Goal: Transaction & Acquisition: Purchase product/service

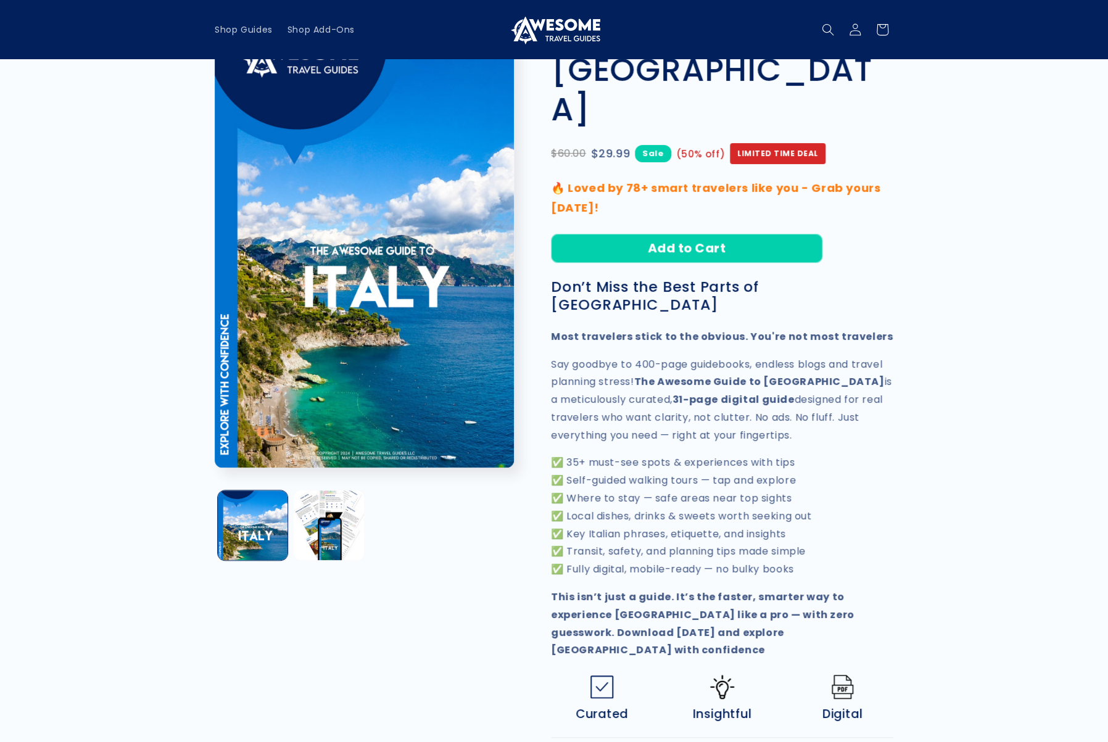
scroll to position [131, 0]
click at [215, 468] on button "Open media 1 in modal" at bounding box center [215, 468] width 0 height 0
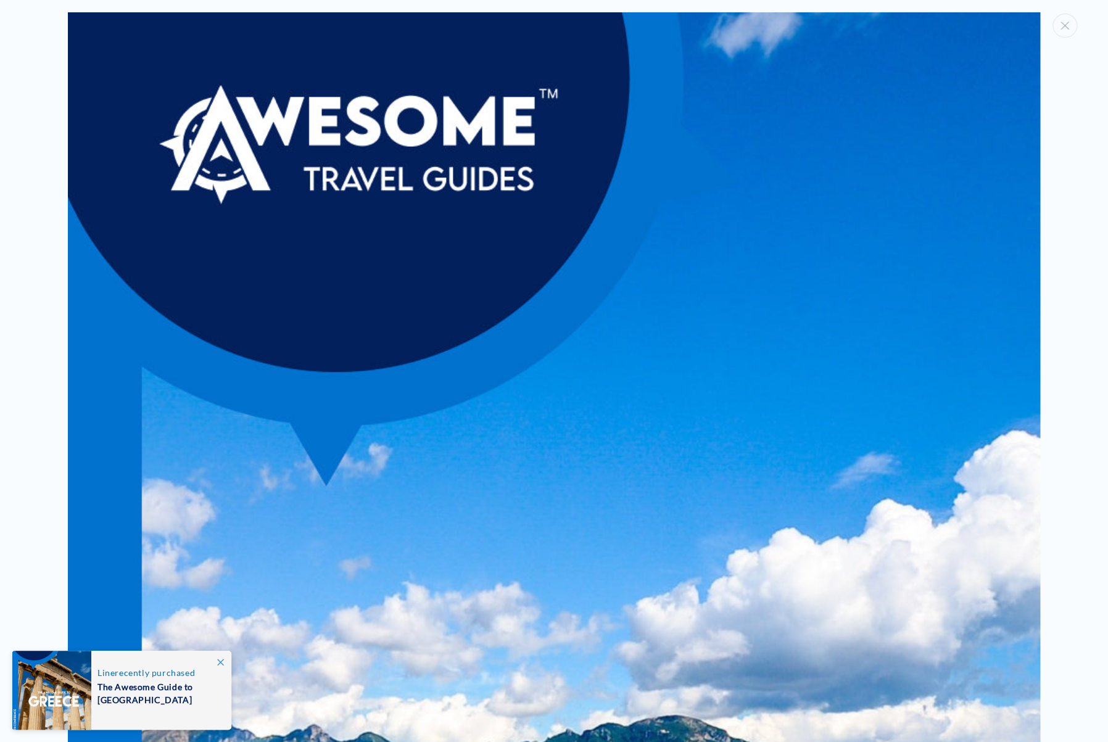
scroll to position [0, 0]
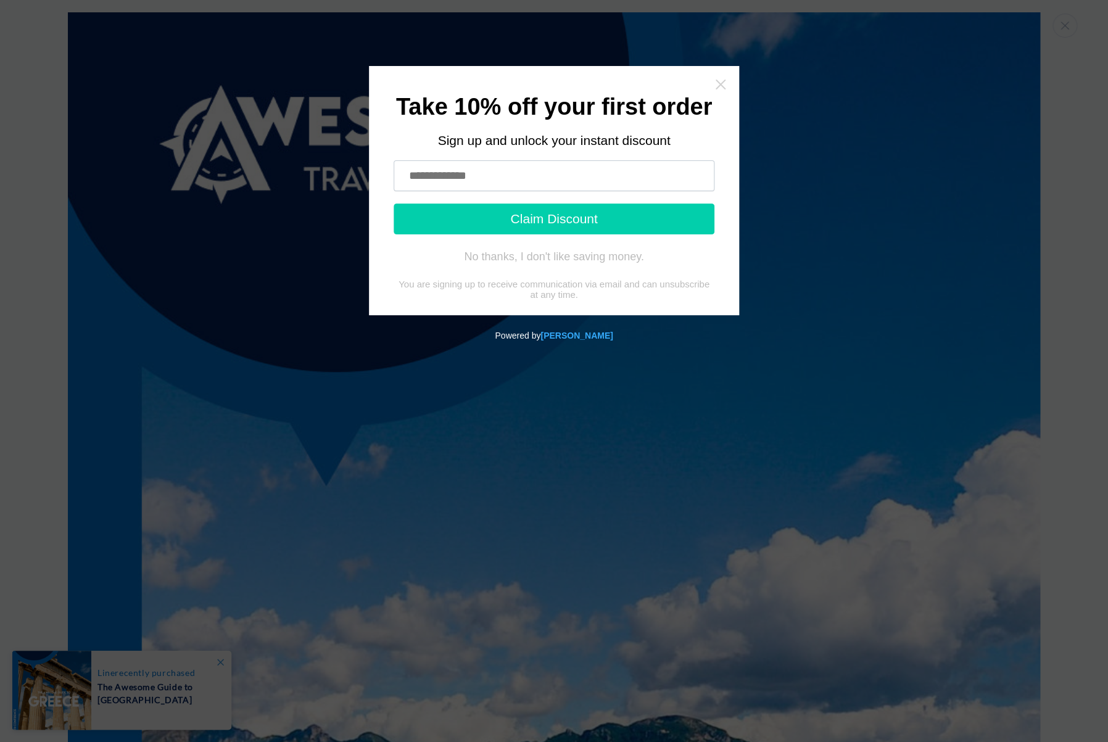
click at [719, 83] on icon "Close widget" at bounding box center [721, 85] width 10 height 10
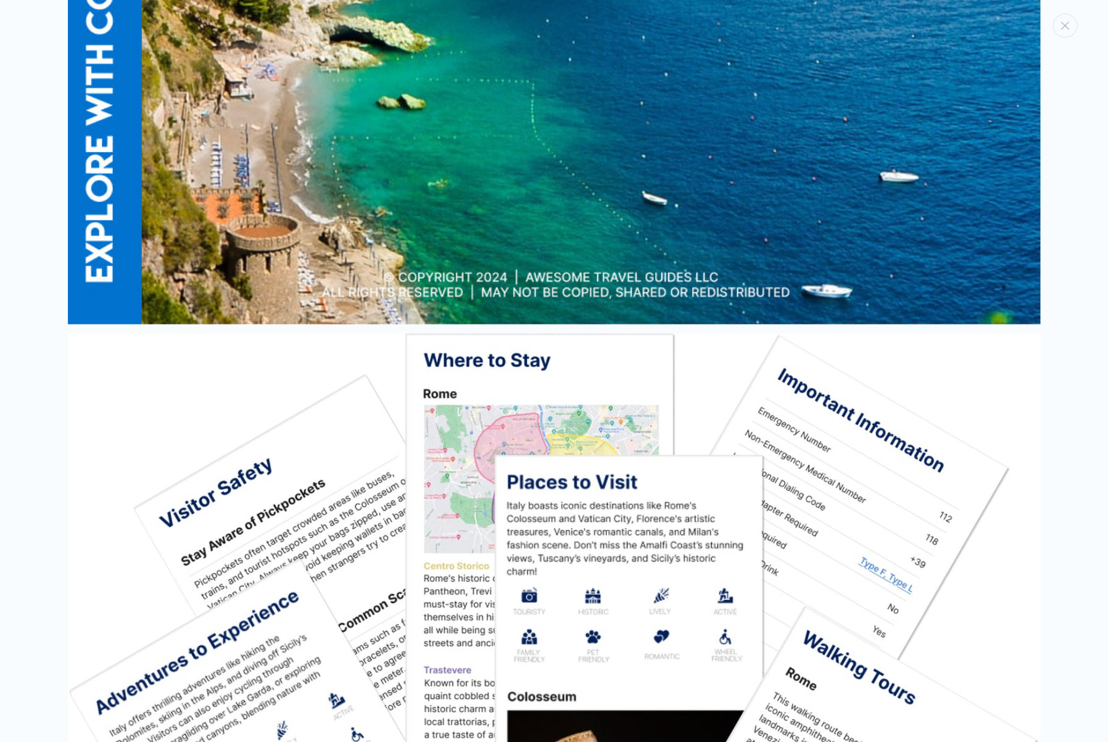
scroll to position [1165, 0]
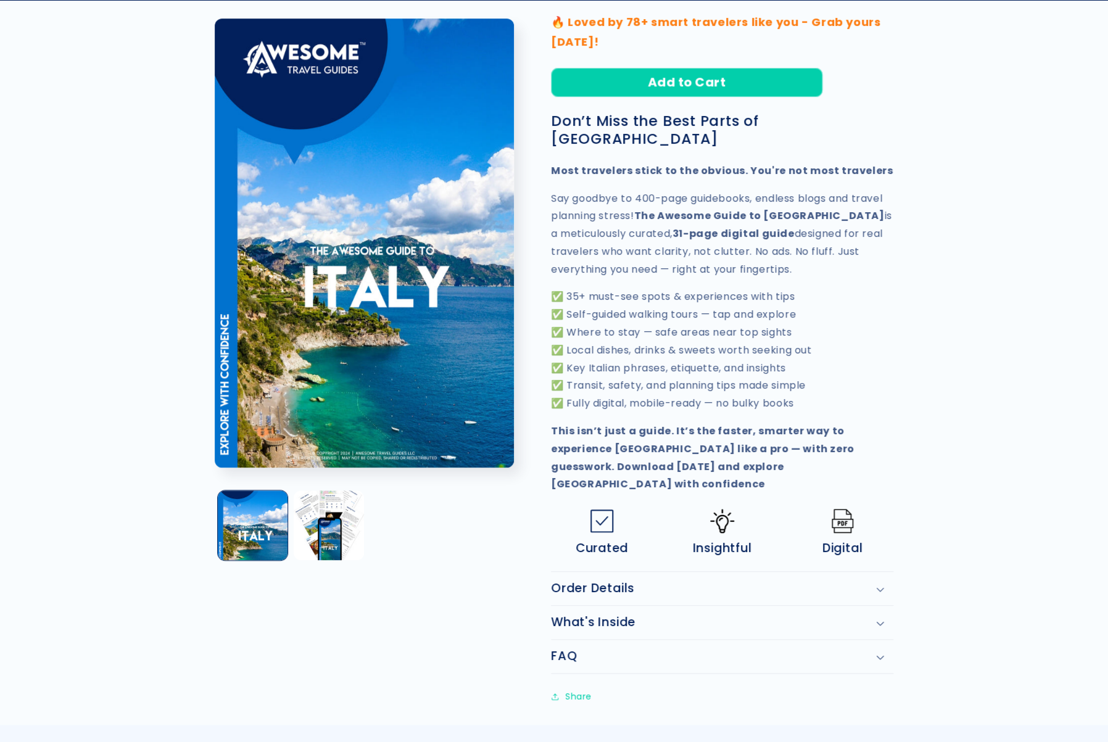
scroll to position [299, 0]
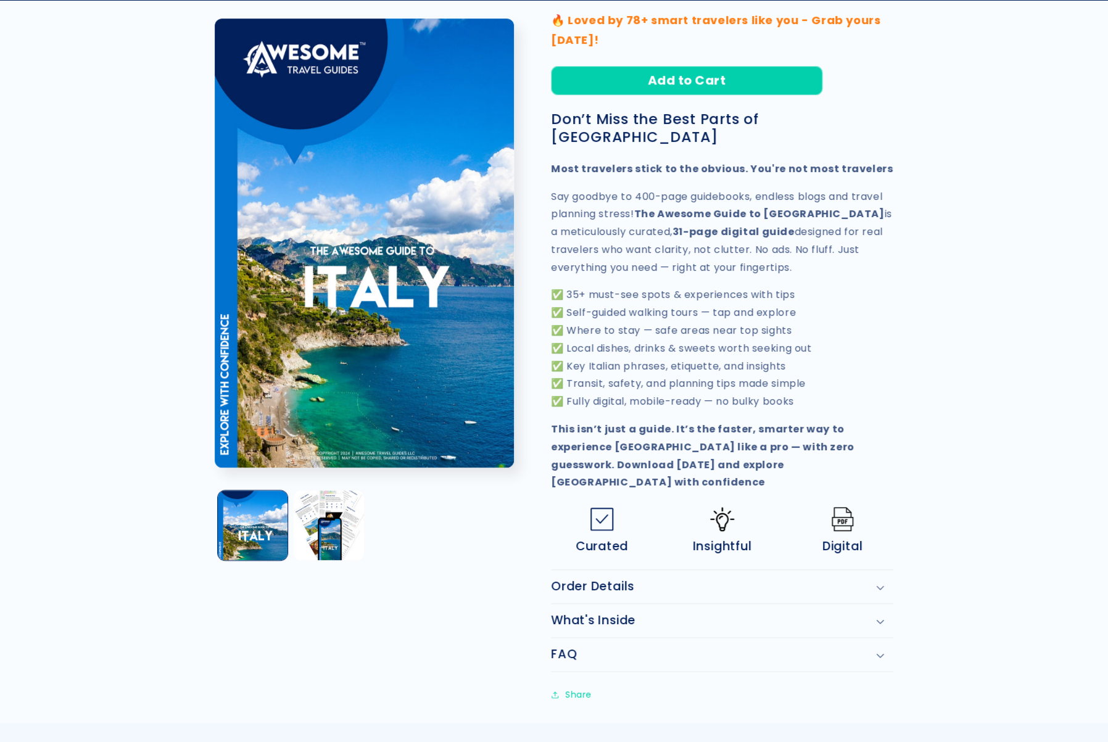
click at [605, 579] on h2 "Order Details" at bounding box center [592, 586] width 83 height 15
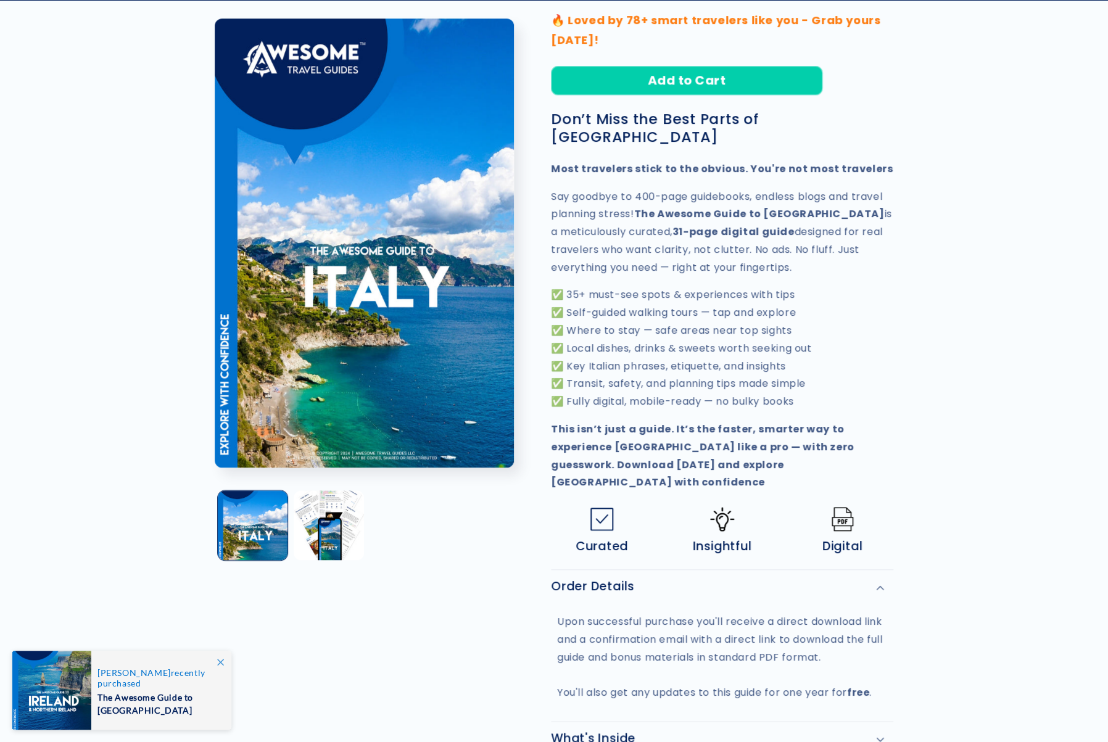
click at [605, 579] on h2 "Order Details" at bounding box center [592, 586] width 83 height 15
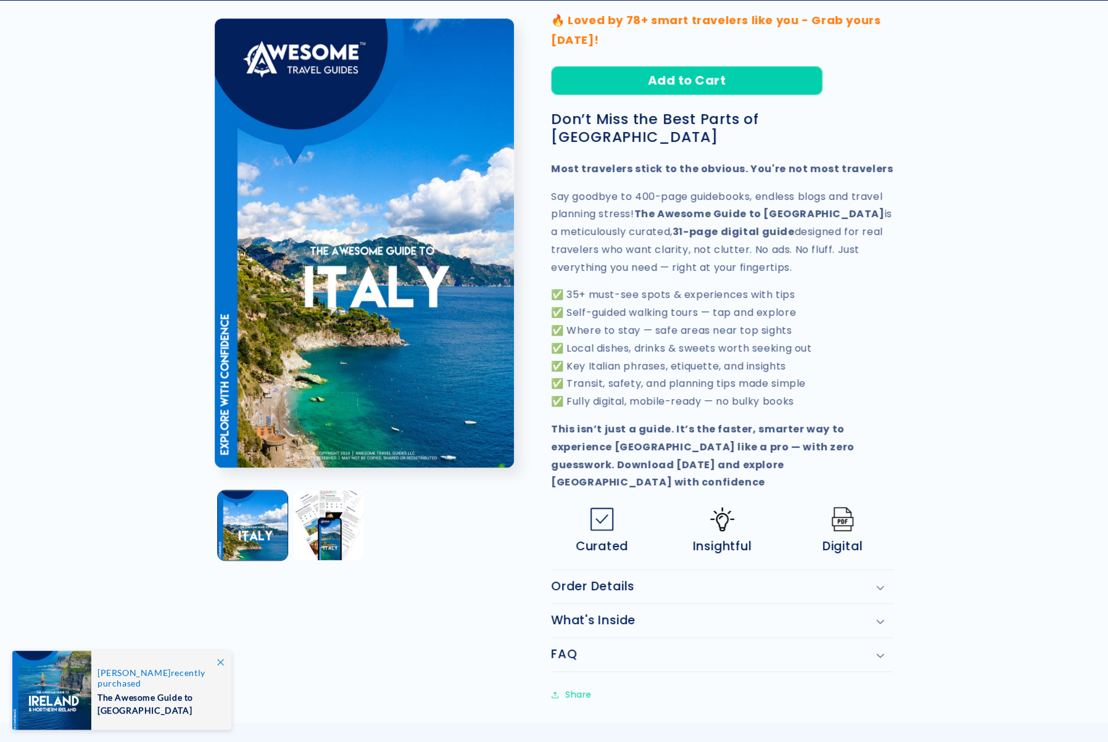
click at [600, 613] on h2 "What's Inside" at bounding box center [593, 620] width 85 height 15
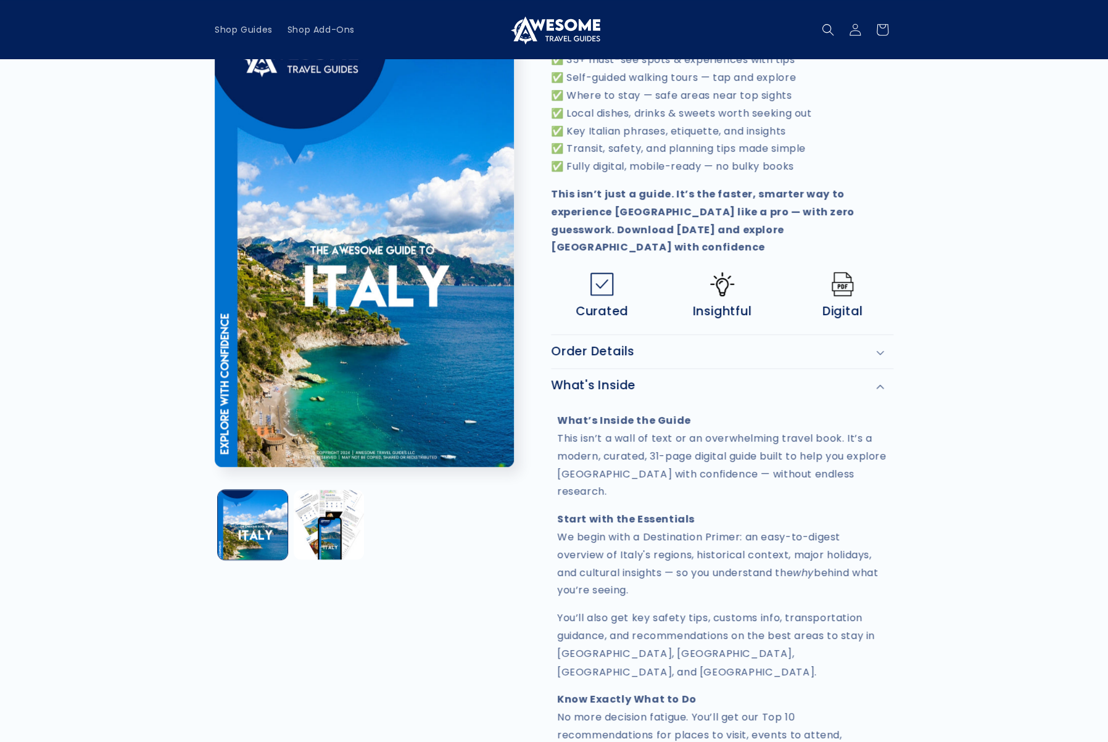
scroll to position [0, 0]
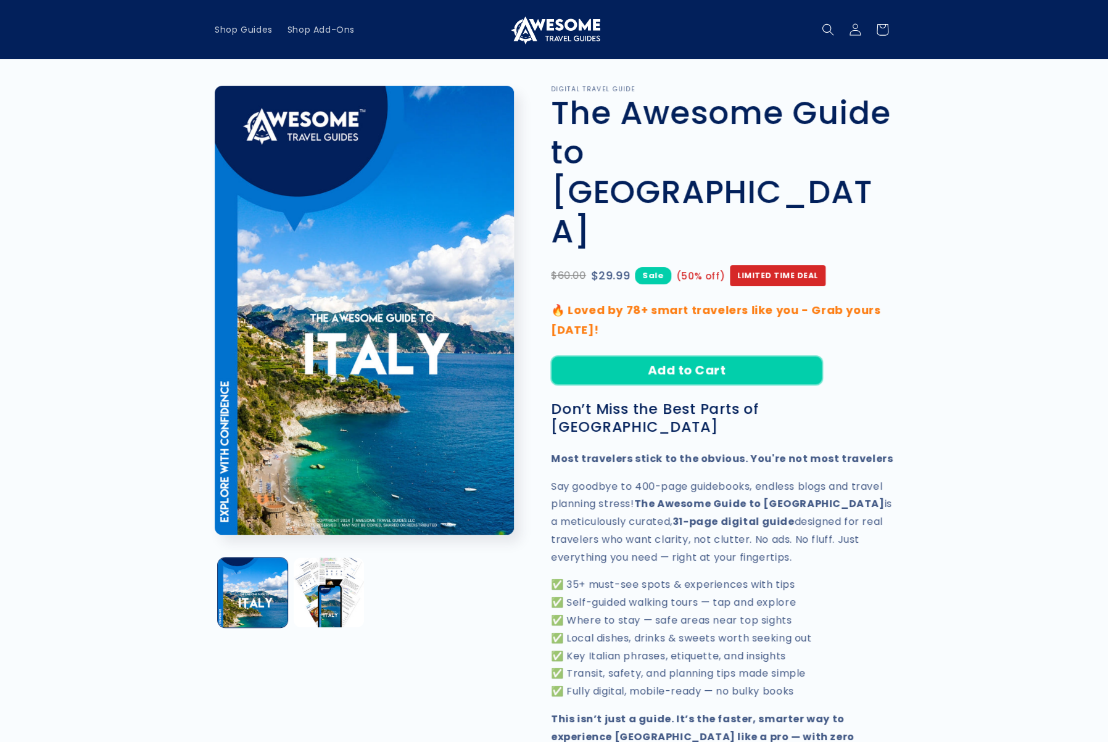
click at [695, 356] on button "Add to Cart" at bounding box center [686, 370] width 271 height 29
